Goal: Information Seeking & Learning: Learn about a topic

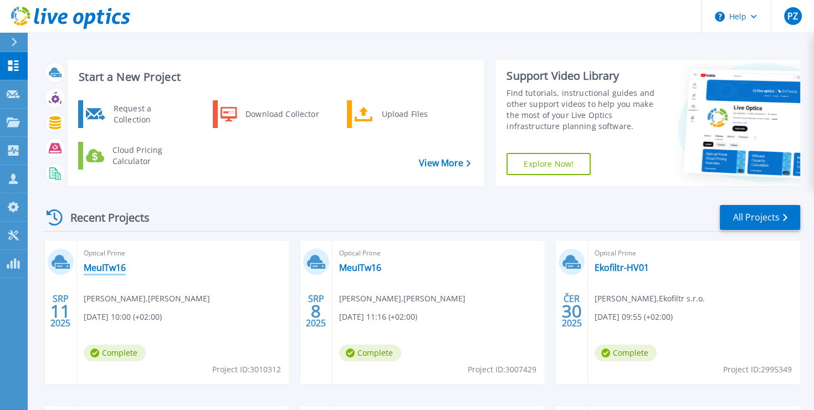
click at [108, 266] on link "MeuITw16" at bounding box center [105, 267] width 42 height 11
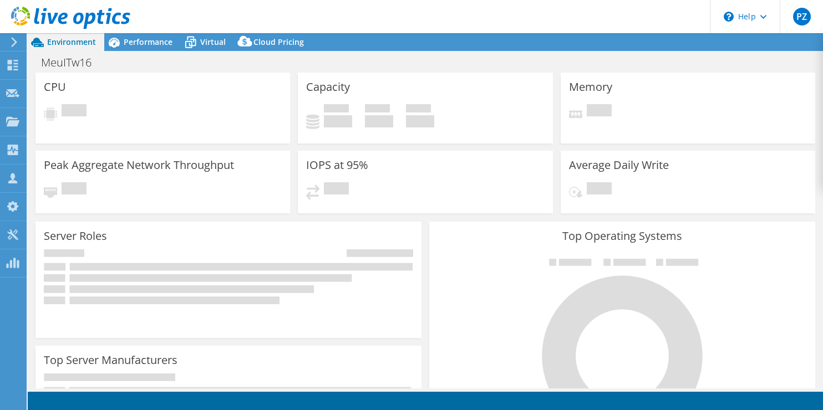
select select "EULondon"
select select "USD"
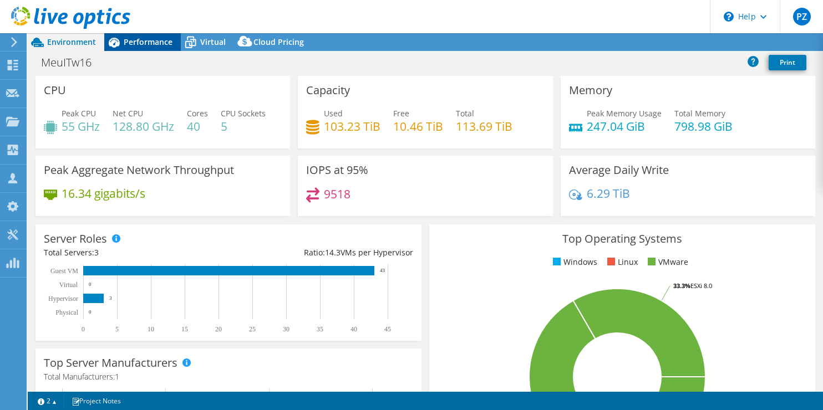
click at [148, 40] on span "Performance" at bounding box center [148, 42] width 49 height 11
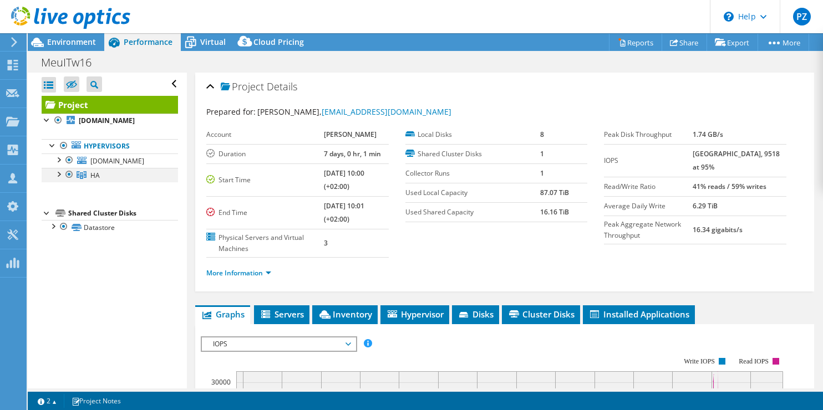
click at [58, 179] on div at bounding box center [58, 173] width 11 height 11
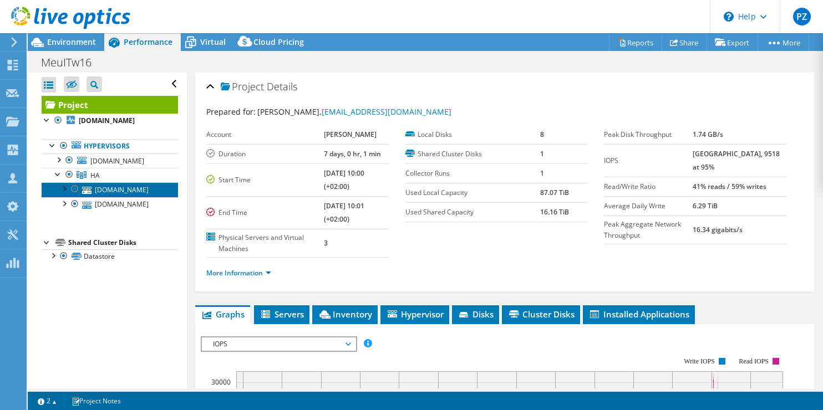
click at [65, 197] on link "[DOMAIN_NAME]" at bounding box center [110, 189] width 136 height 14
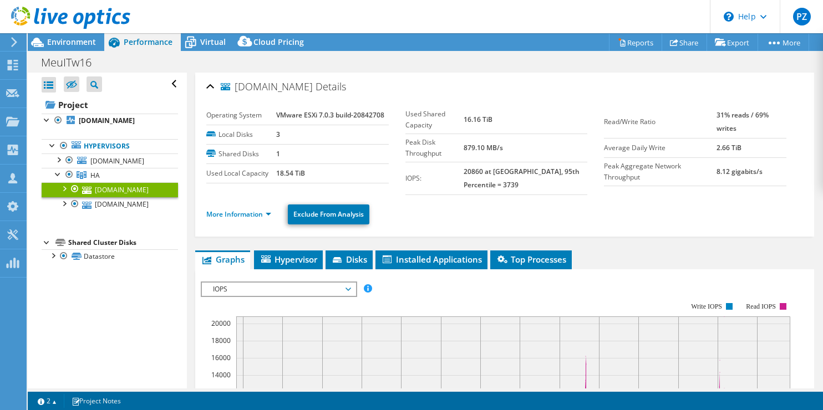
click at [64, 194] on div at bounding box center [63, 187] width 11 height 11
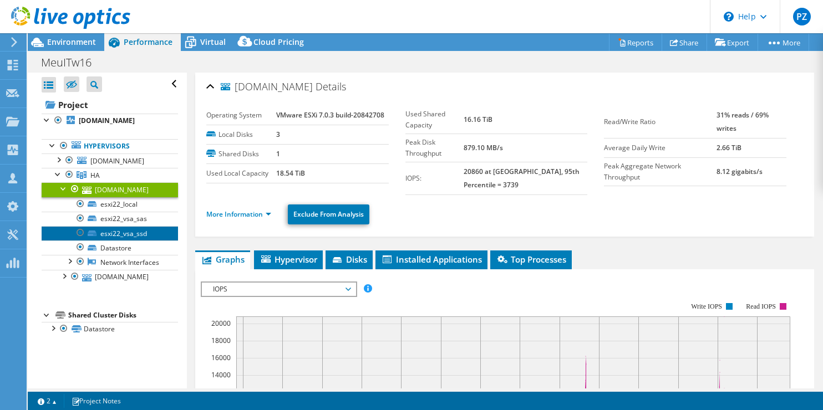
click at [142, 241] on link "esxi22_vsa_ssd" at bounding box center [110, 233] width 136 height 14
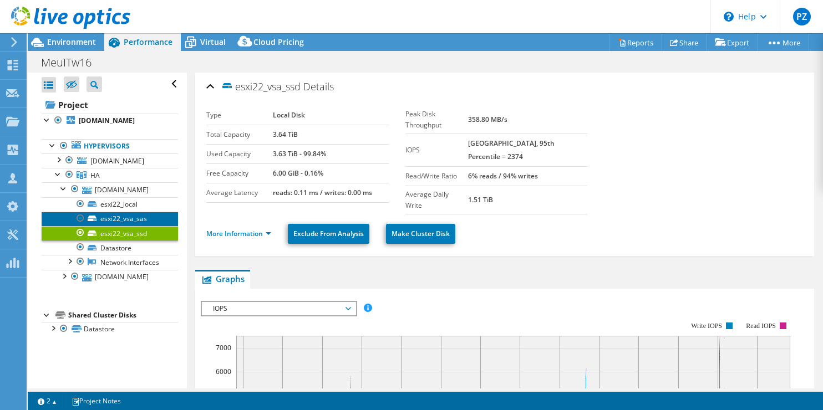
click at [126, 226] on link "esxi22_vsa_sas" at bounding box center [110, 219] width 136 height 14
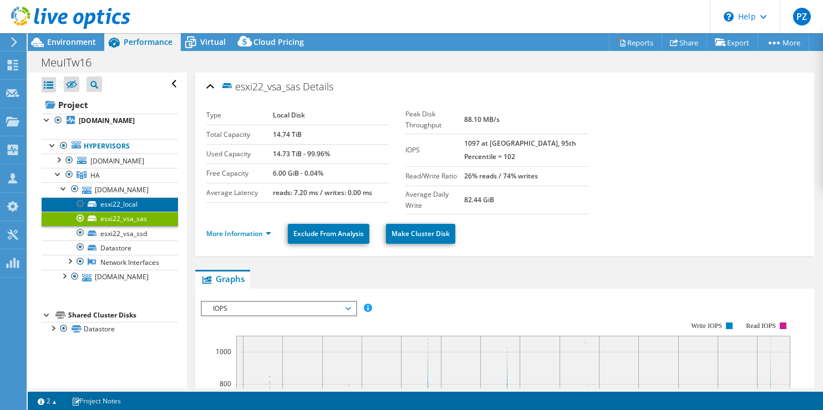
click at [123, 212] on link "esxi22_local" at bounding box center [110, 204] width 136 height 14
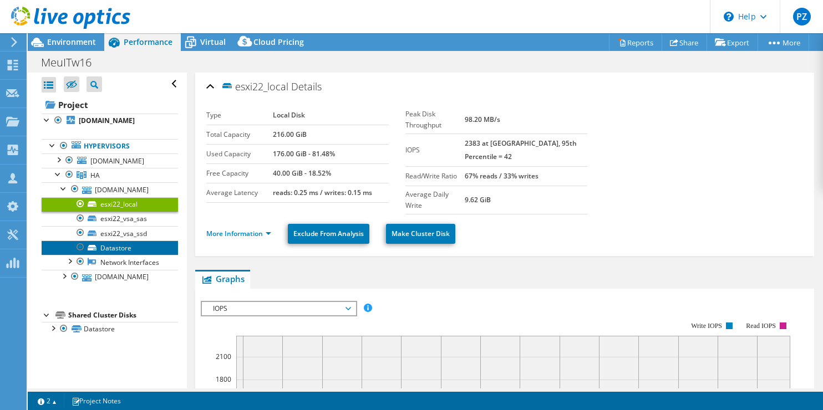
click at [116, 255] on link "Datastore" at bounding box center [110, 248] width 136 height 14
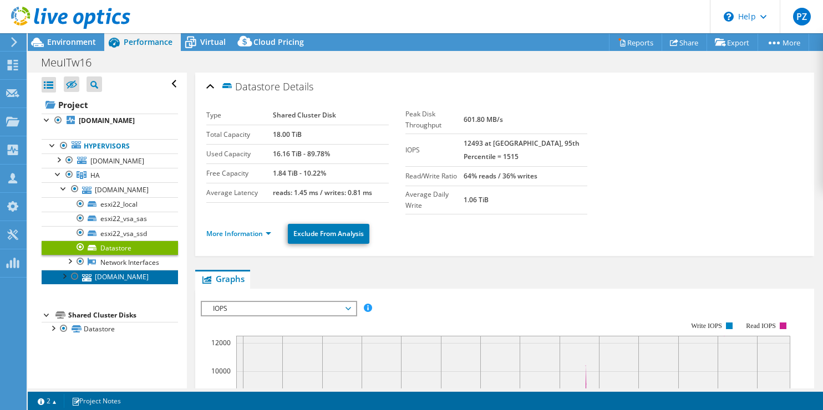
click at [108, 284] on link "[DOMAIN_NAME]" at bounding box center [110, 277] width 136 height 14
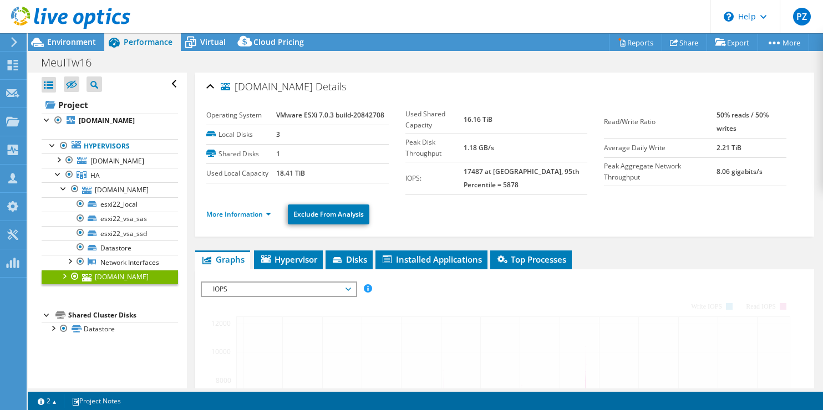
click at [63, 281] on div at bounding box center [63, 275] width 11 height 11
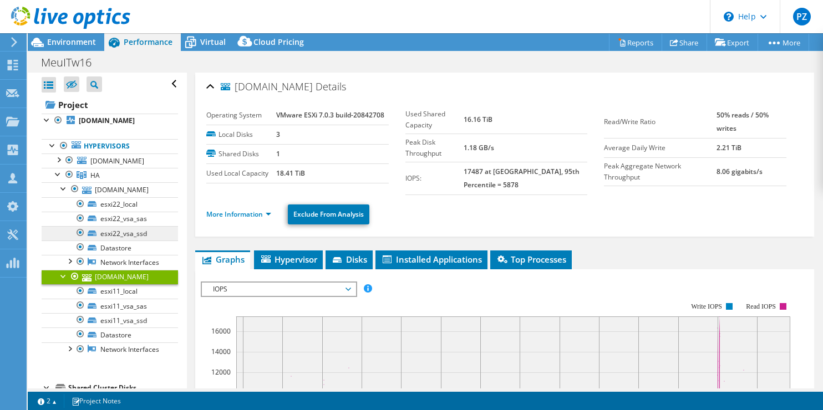
scroll to position [91, 0]
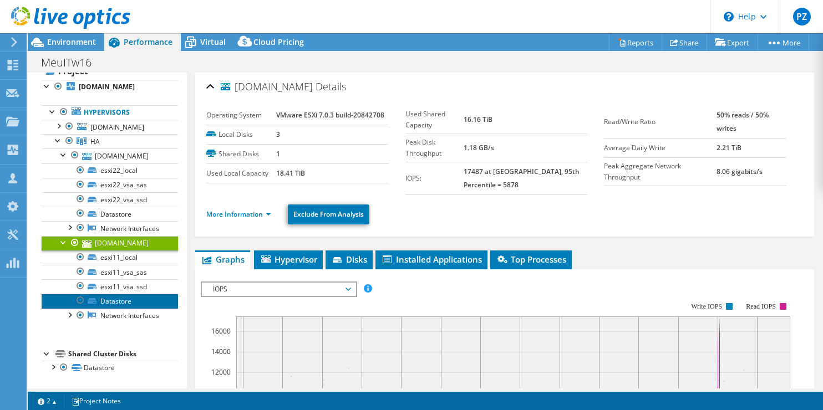
click at [123, 294] on link "Datastore" at bounding box center [110, 301] width 136 height 14
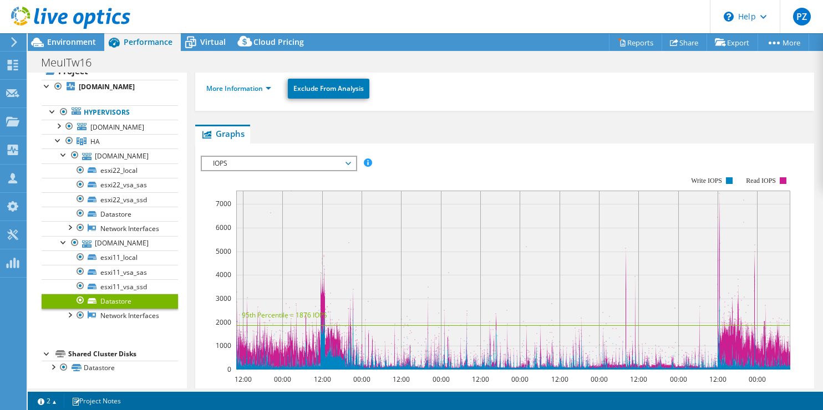
scroll to position [84, 0]
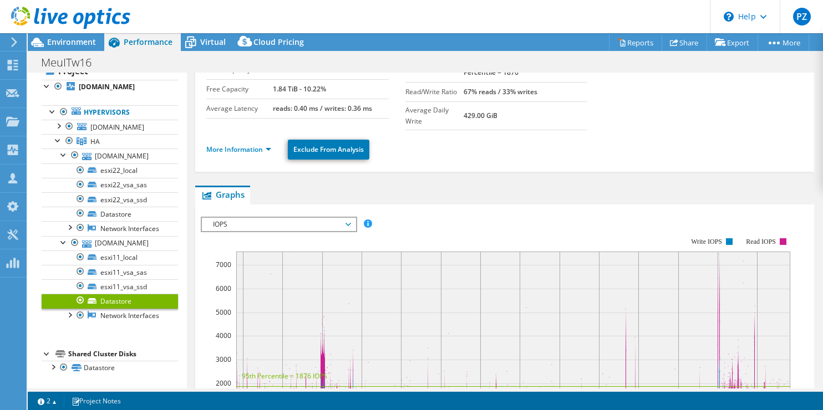
click at [350, 223] on icon at bounding box center [348, 224] width 6 height 3
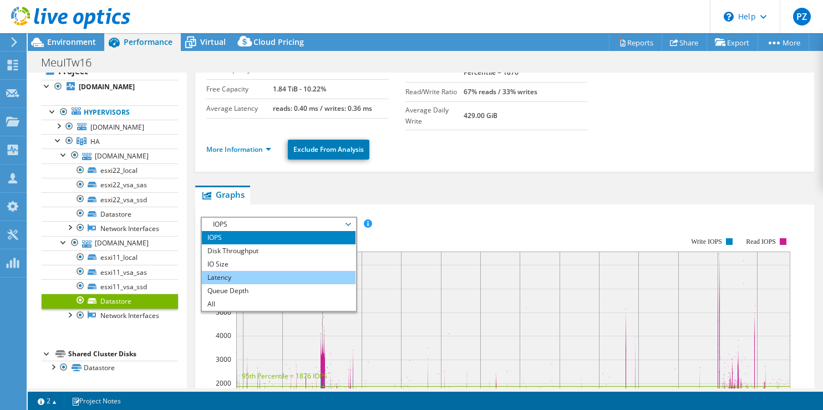
click at [244, 271] on li "Latency" at bounding box center [279, 277] width 154 height 13
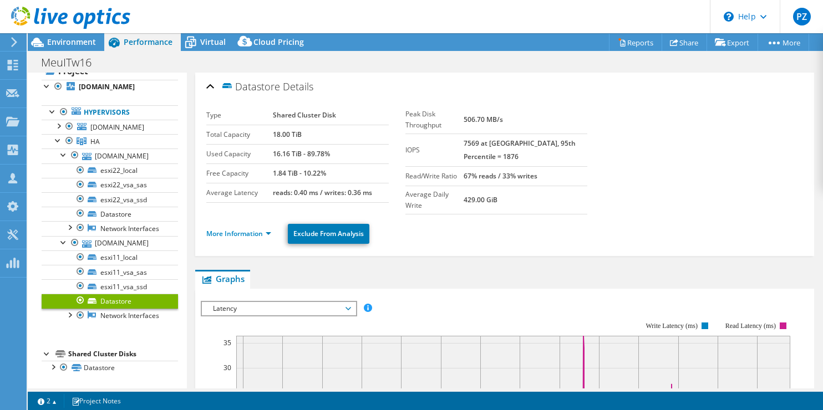
scroll to position [240, 0]
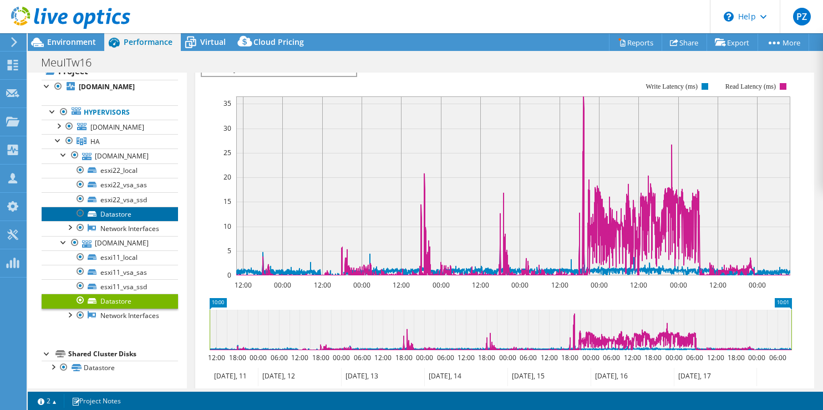
click at [120, 207] on link "Datastore" at bounding box center [110, 214] width 136 height 14
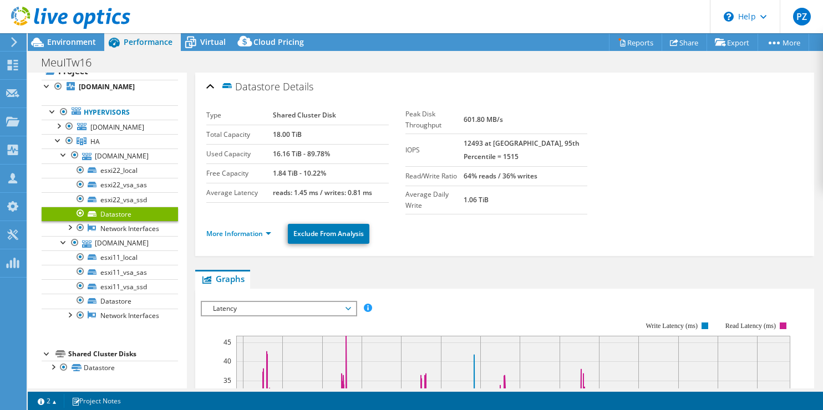
scroll to position [22, 0]
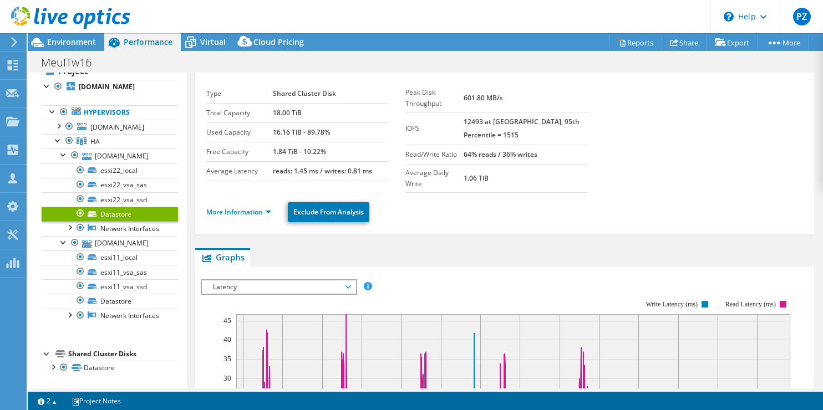
click at [291, 114] on b "18.00 TiB" at bounding box center [287, 112] width 29 height 9
click at [234, 130] on label "Used Capacity" at bounding box center [239, 132] width 67 height 11
click at [111, 294] on link "Datastore" at bounding box center [110, 301] width 136 height 14
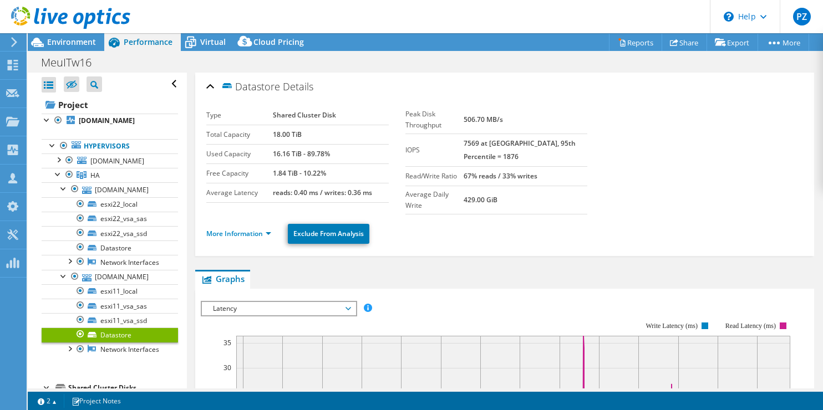
select select "EULondon"
select select "USD"
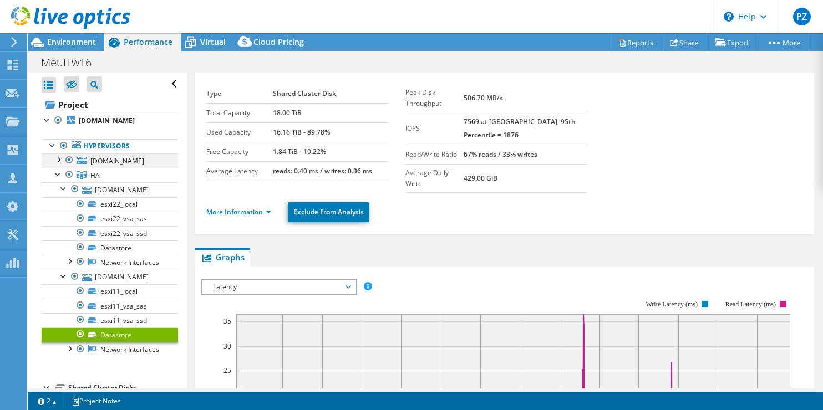
click at [58, 165] on div at bounding box center [58, 159] width 11 height 11
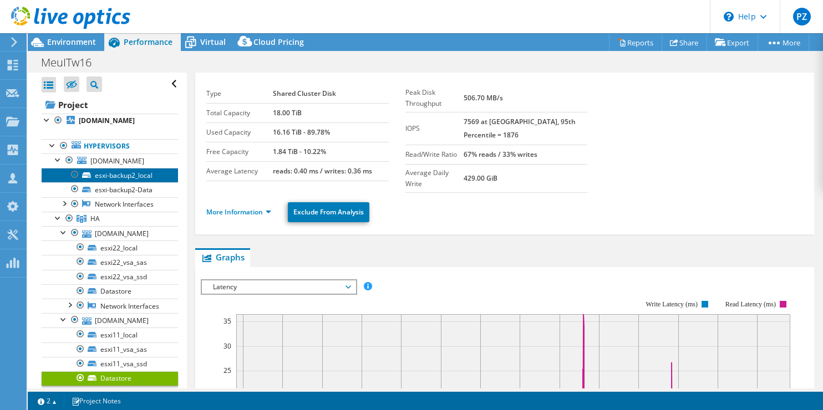
click at [138, 182] on link "esxi-backup2_local" at bounding box center [110, 175] width 136 height 14
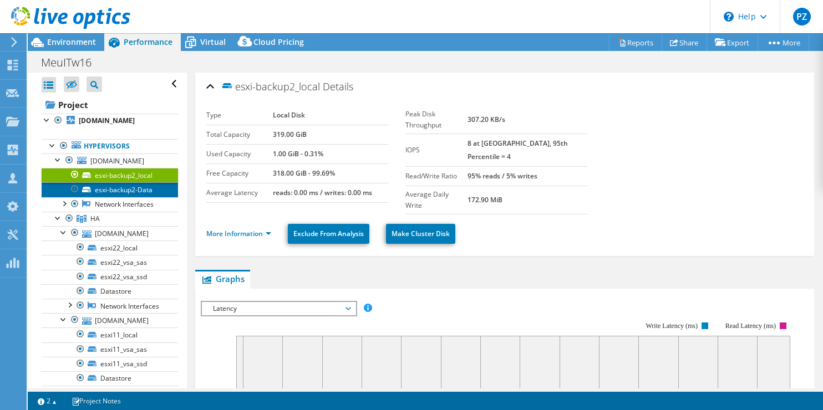
click at [104, 197] on link "esxi-backup2-Data" at bounding box center [110, 189] width 136 height 14
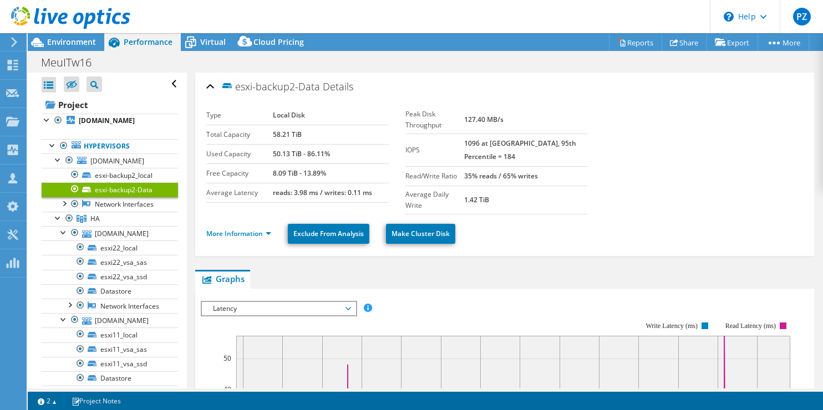
click at [252, 302] on span "Latency" at bounding box center [278, 308] width 142 height 13
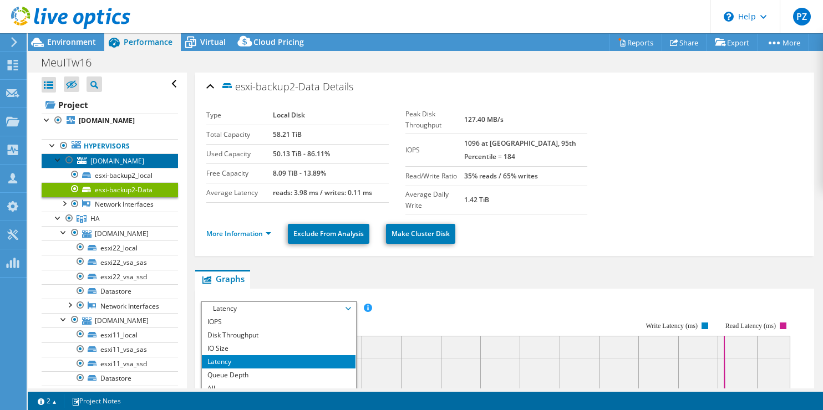
click at [104, 166] on span "[DOMAIN_NAME]" at bounding box center [117, 160] width 54 height 9
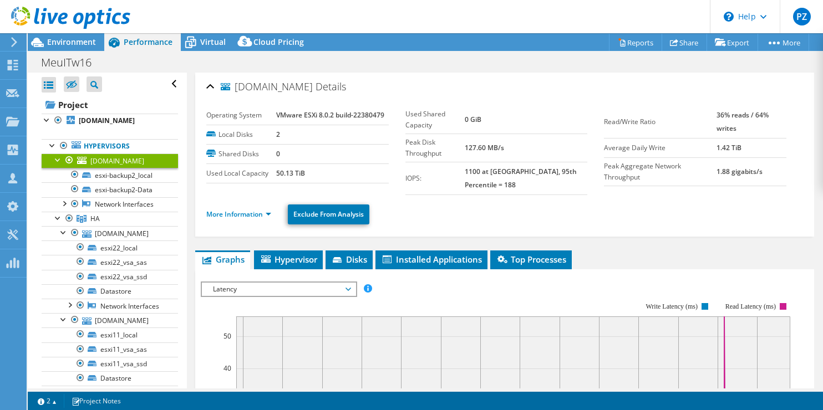
click at [306, 285] on span "Latency" at bounding box center [278, 289] width 142 height 13
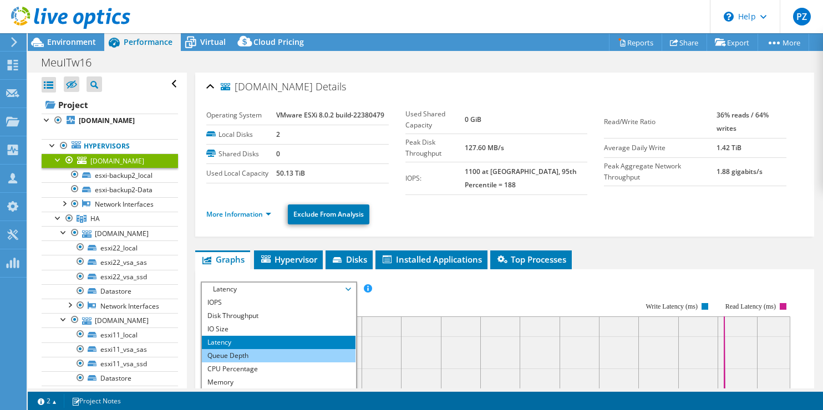
scroll to position [6, 0]
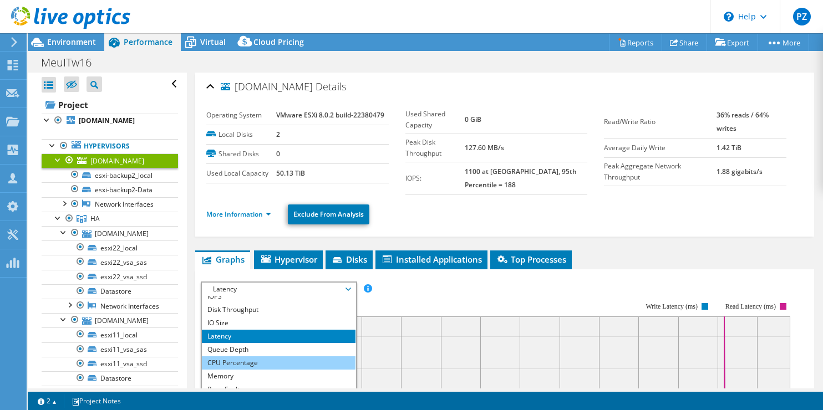
click at [267, 358] on li "CPU Percentage" at bounding box center [279, 363] width 154 height 13
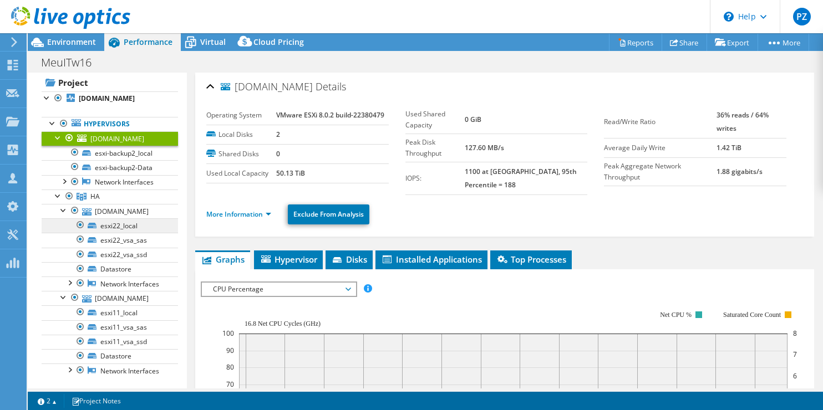
scroll to position [26, 0]
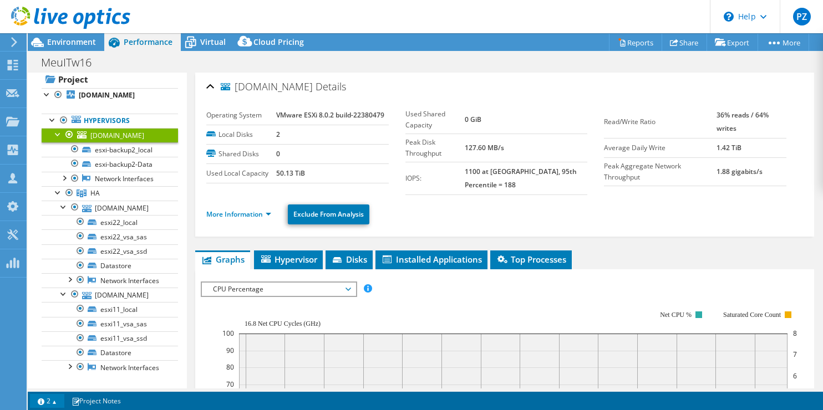
click at [43, 396] on link "2" at bounding box center [47, 401] width 34 height 14
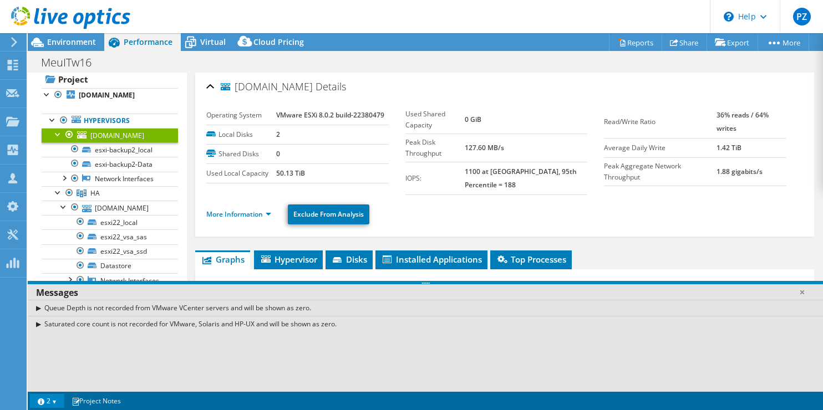
click at [38, 326] on div "Saturated core count is not recorded for VMware, Solaris and HP-UX and will be …" at bounding box center [425, 324] width 795 height 16
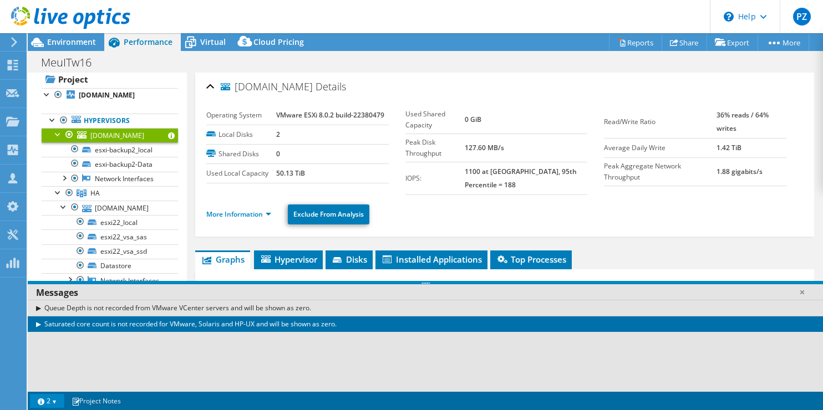
click at [38, 326] on div "Saturated core count is not recorded for VMware, Solaris and HP-UX and will be …" at bounding box center [425, 324] width 795 height 16
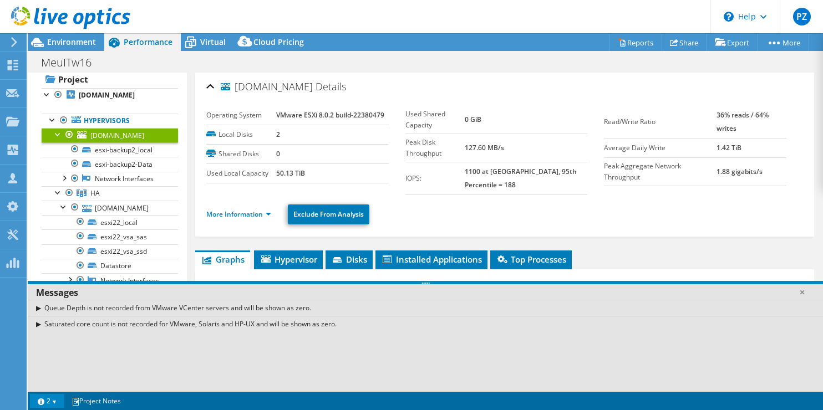
click at [38, 326] on div "Saturated core count is not recorded for VMware, Solaris and HP-UX and will be …" at bounding box center [425, 324] width 795 height 16
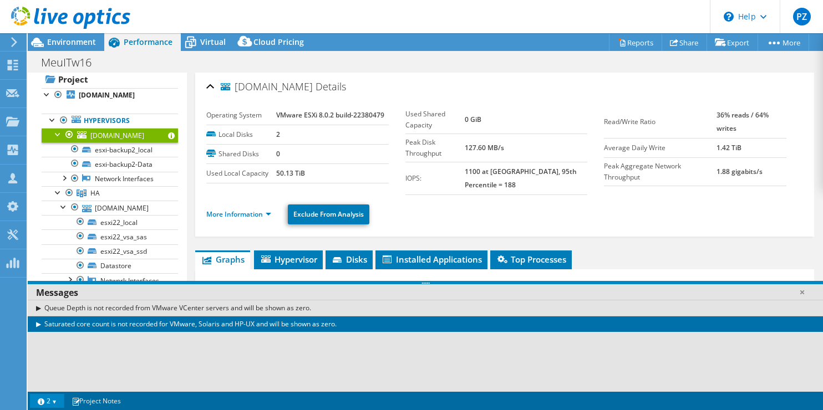
click at [38, 326] on div "Saturated core count is not recorded for VMware, Solaris and HP-UX and will be …" at bounding box center [425, 324] width 795 height 16
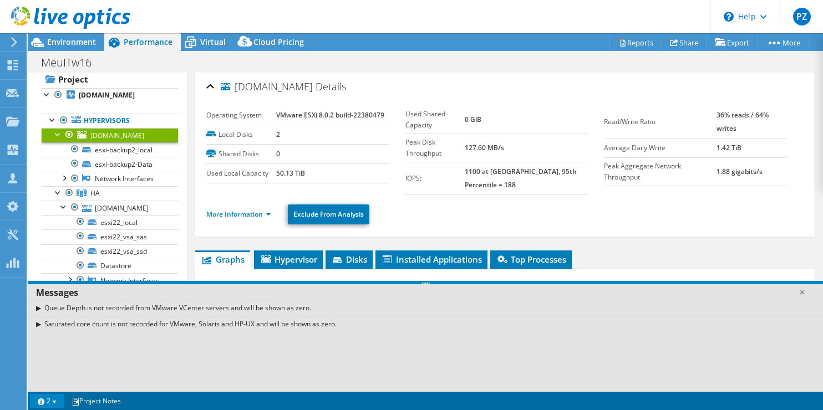
click at [38, 326] on div "Saturated core count is not recorded for VMware, Solaris and HP-UX and will be …" at bounding box center [425, 324] width 795 height 16
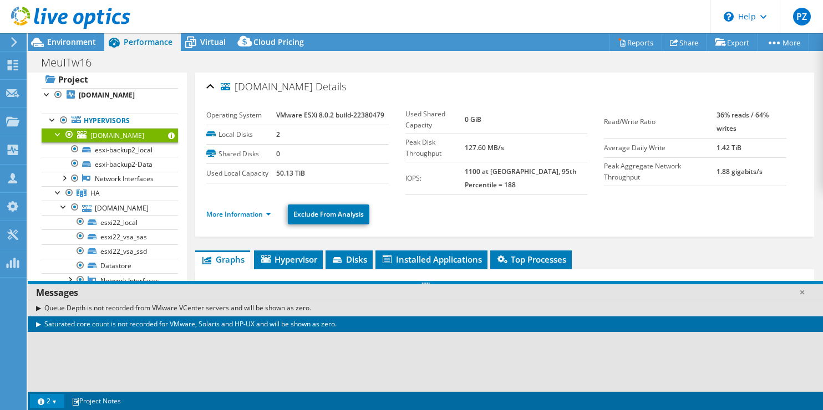
click at [168, 139] on span at bounding box center [171, 136] width 7 height 7
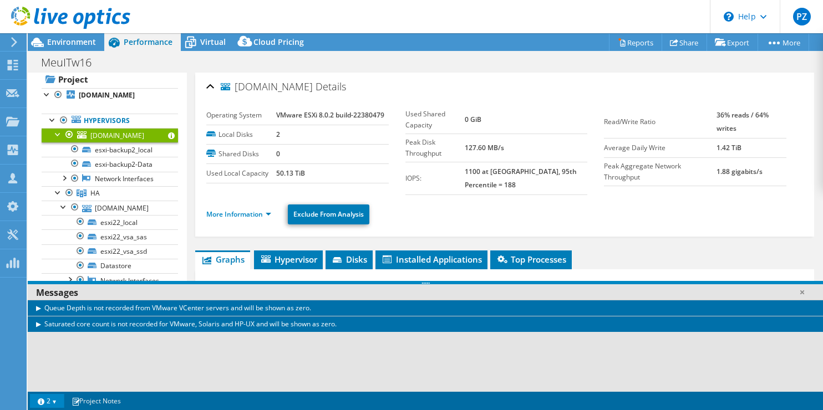
click at [168, 139] on span at bounding box center [171, 136] width 7 height 7
click at [53, 406] on link "2" at bounding box center [47, 401] width 34 height 14
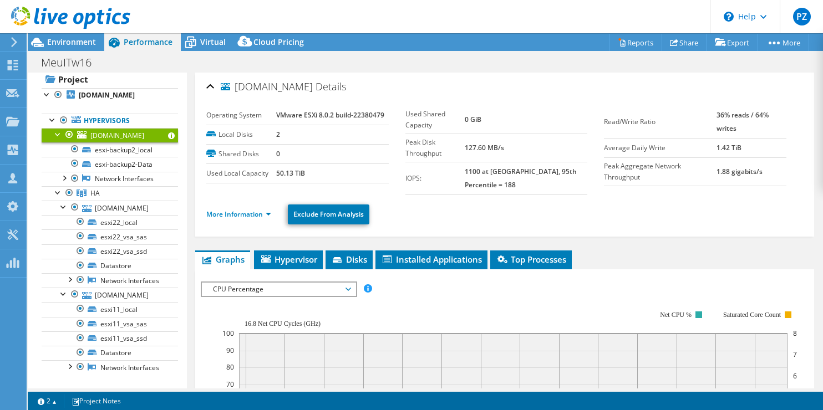
click at [233, 291] on span "CPU Percentage" at bounding box center [278, 289] width 142 height 13
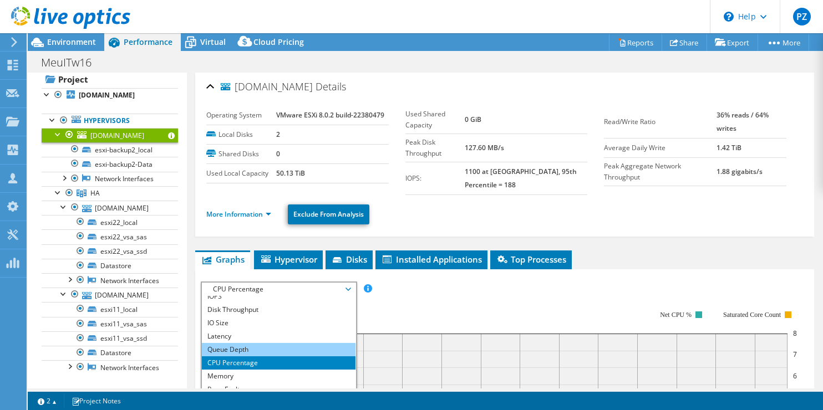
scroll to position [40, 0]
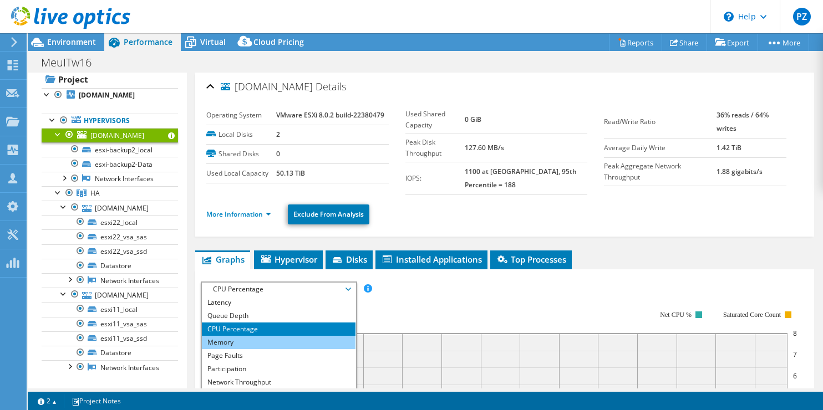
click at [234, 342] on li "Memory" at bounding box center [279, 342] width 154 height 13
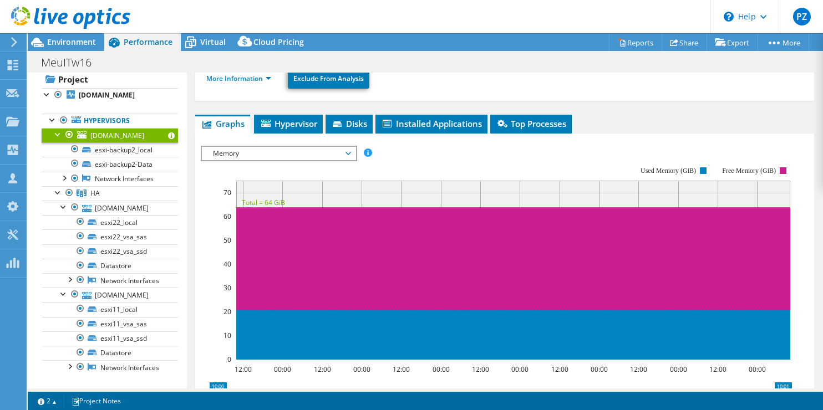
scroll to position [122, 0]
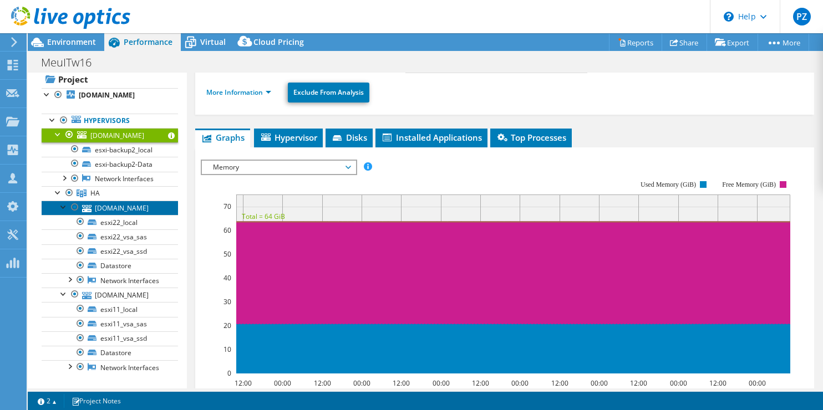
click at [90, 215] on link "[DOMAIN_NAME]" at bounding box center [110, 208] width 136 height 14
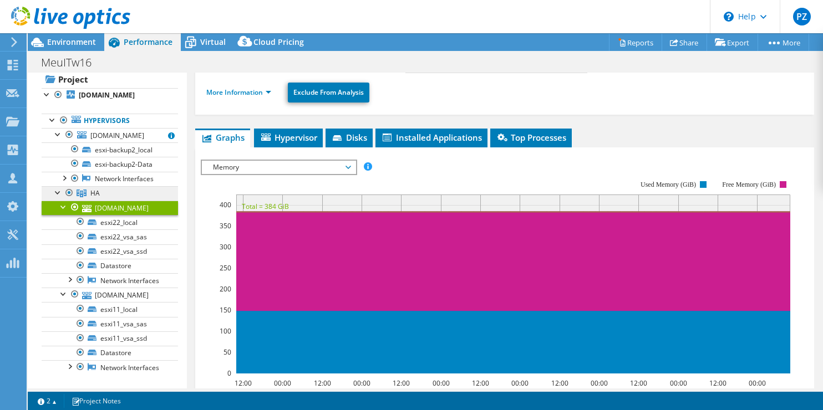
click at [91, 198] on span "HA" at bounding box center [94, 193] width 9 height 9
